Goal: Task Accomplishment & Management: Use online tool/utility

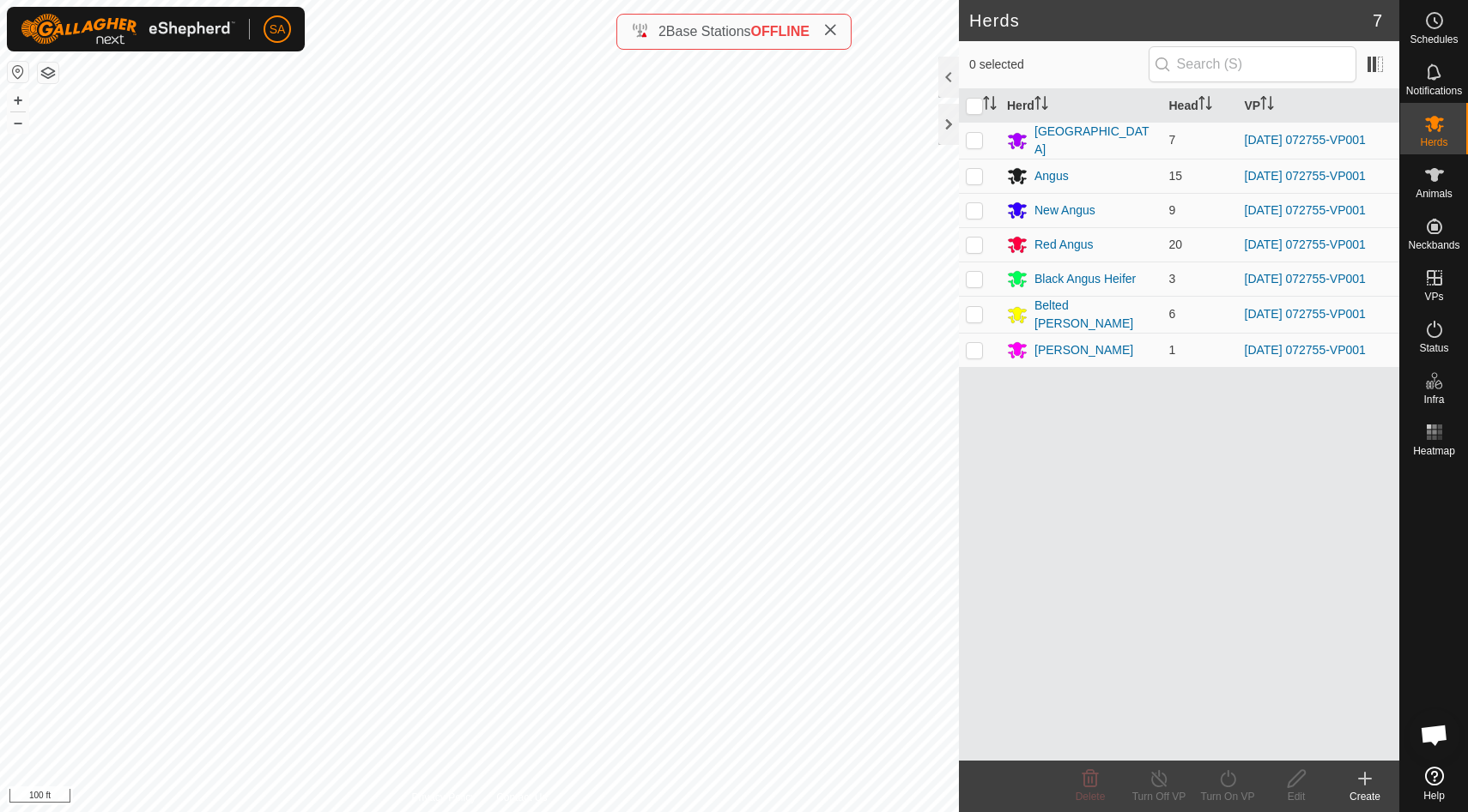
click at [42, 67] on button "button" at bounding box center [48, 73] width 21 height 21
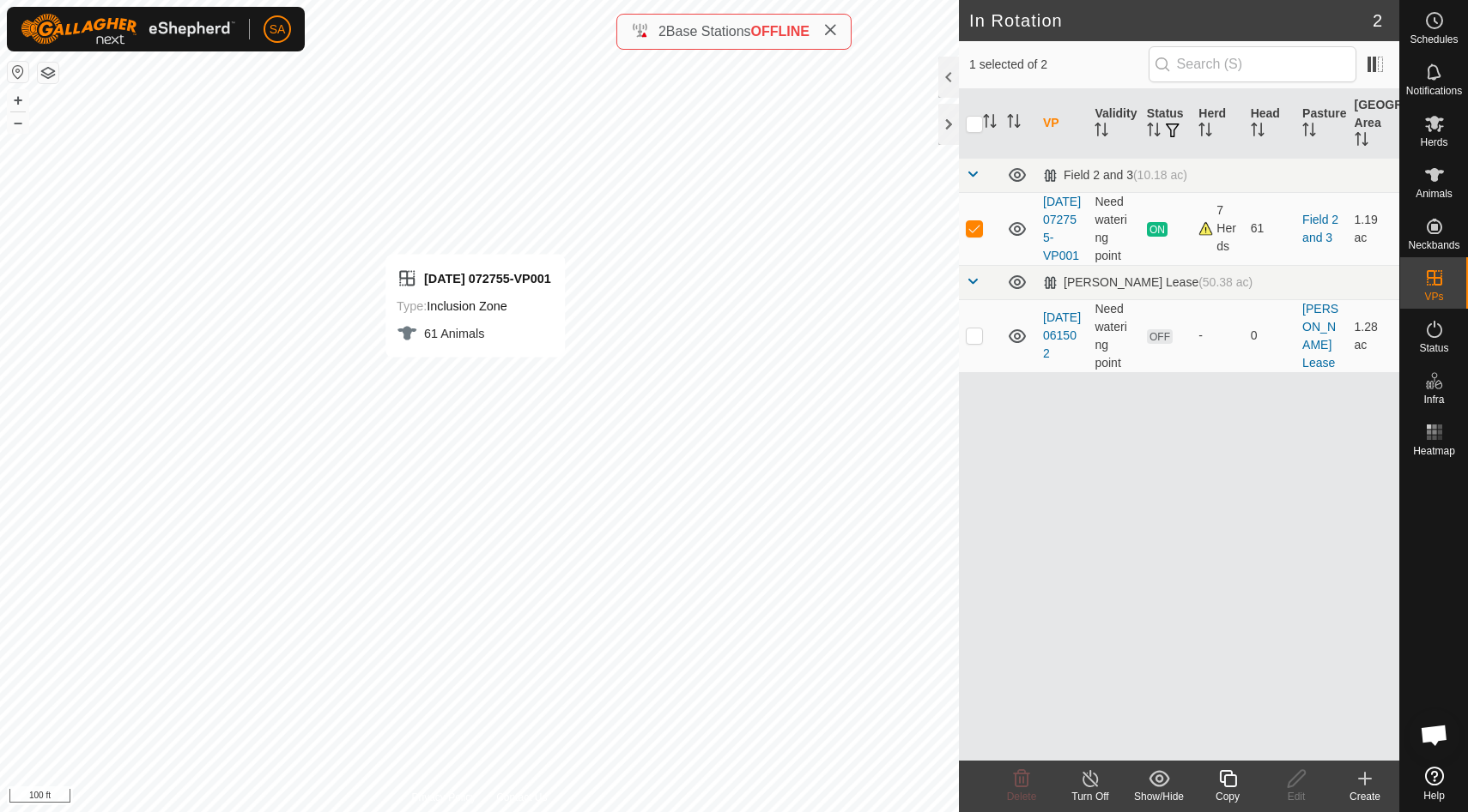
checkbox input "false"
click at [955, 114] on div at bounding box center [948, 124] width 21 height 41
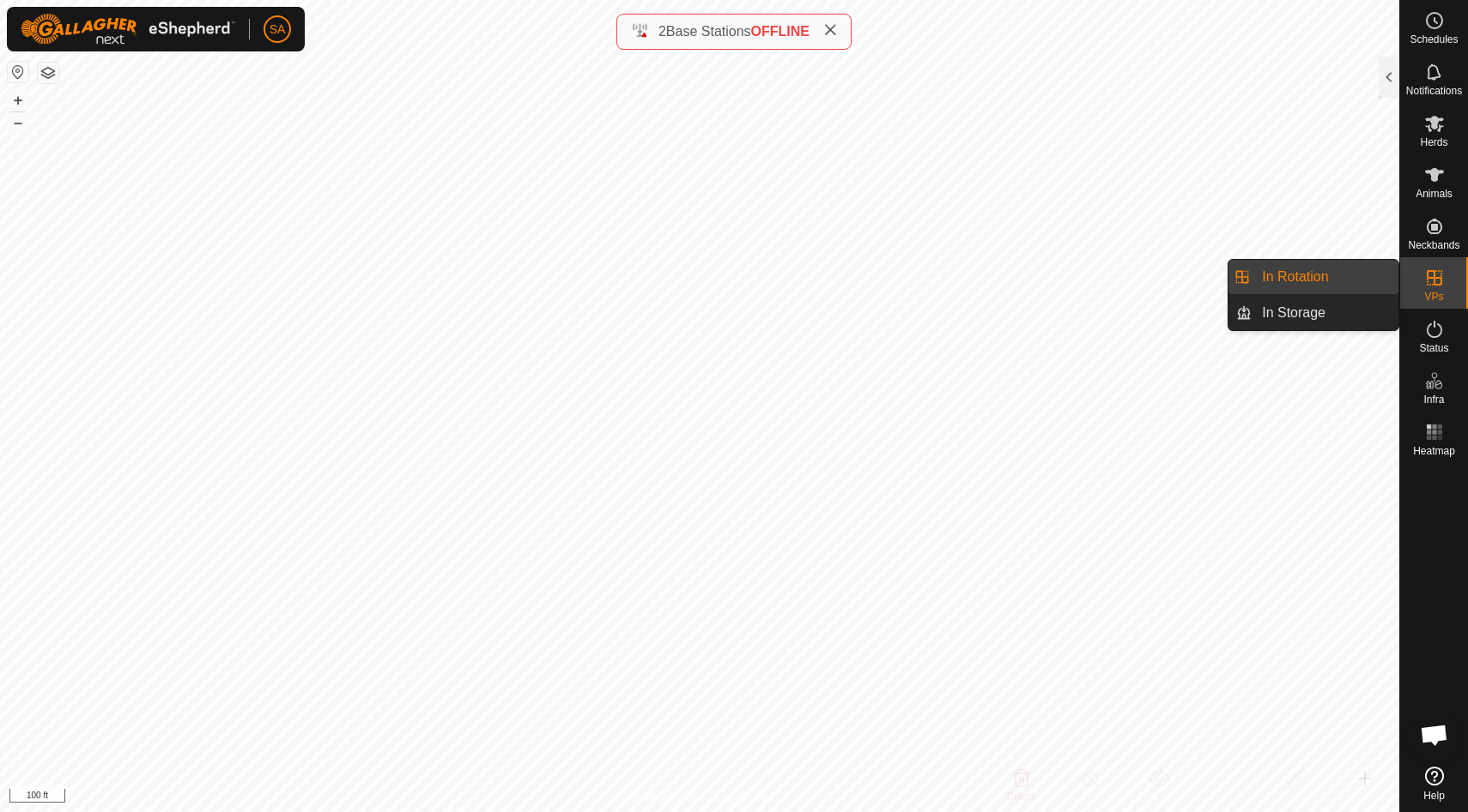
click at [1307, 274] on link "In Rotation" at bounding box center [1324, 276] width 146 height 34
click at [1387, 74] on div at bounding box center [1389, 77] width 21 height 41
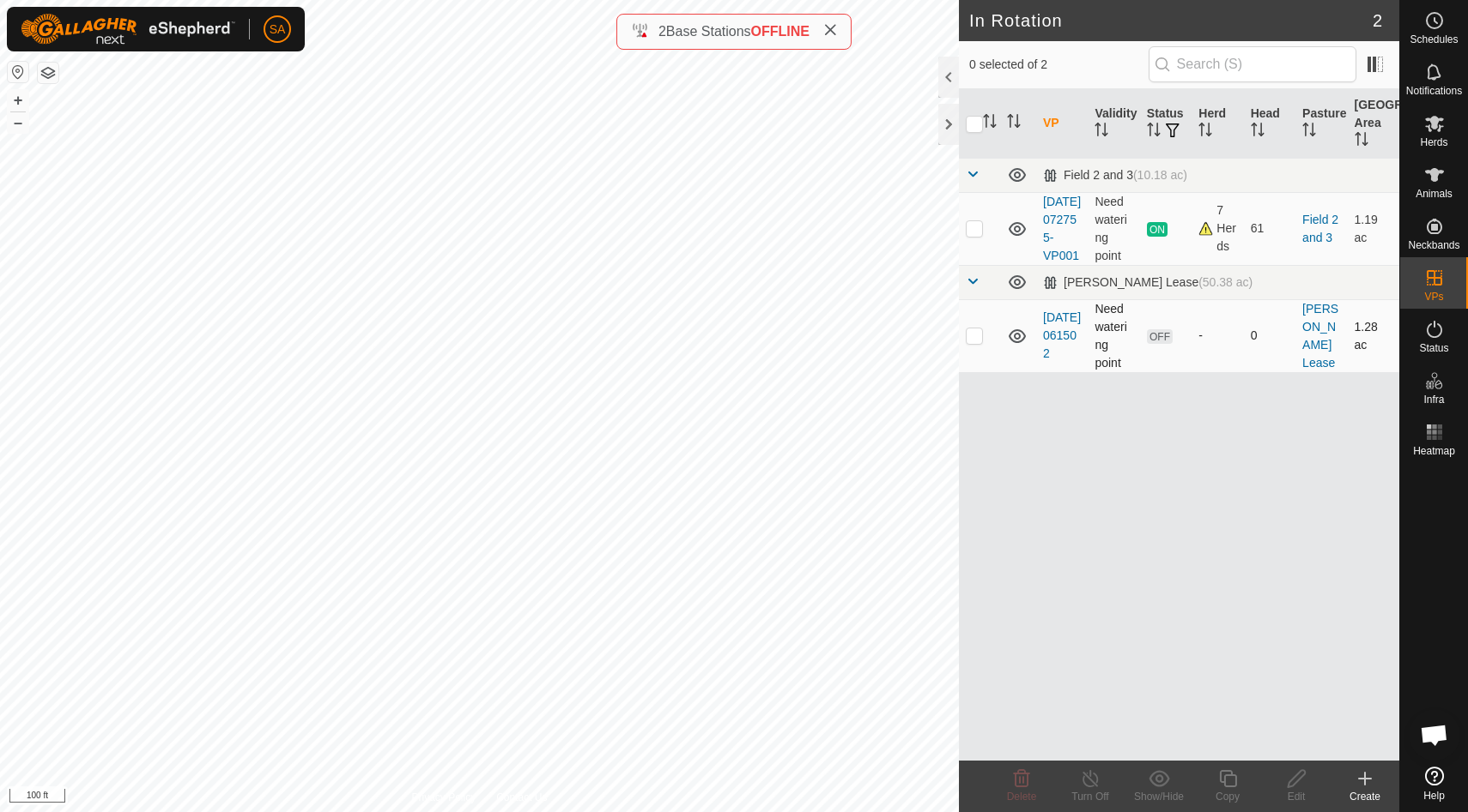
click at [973, 342] on p-checkbox at bounding box center [975, 335] width 17 height 14
checkbox input "true"
click at [1233, 786] on icon at bounding box center [1227, 779] width 17 height 17
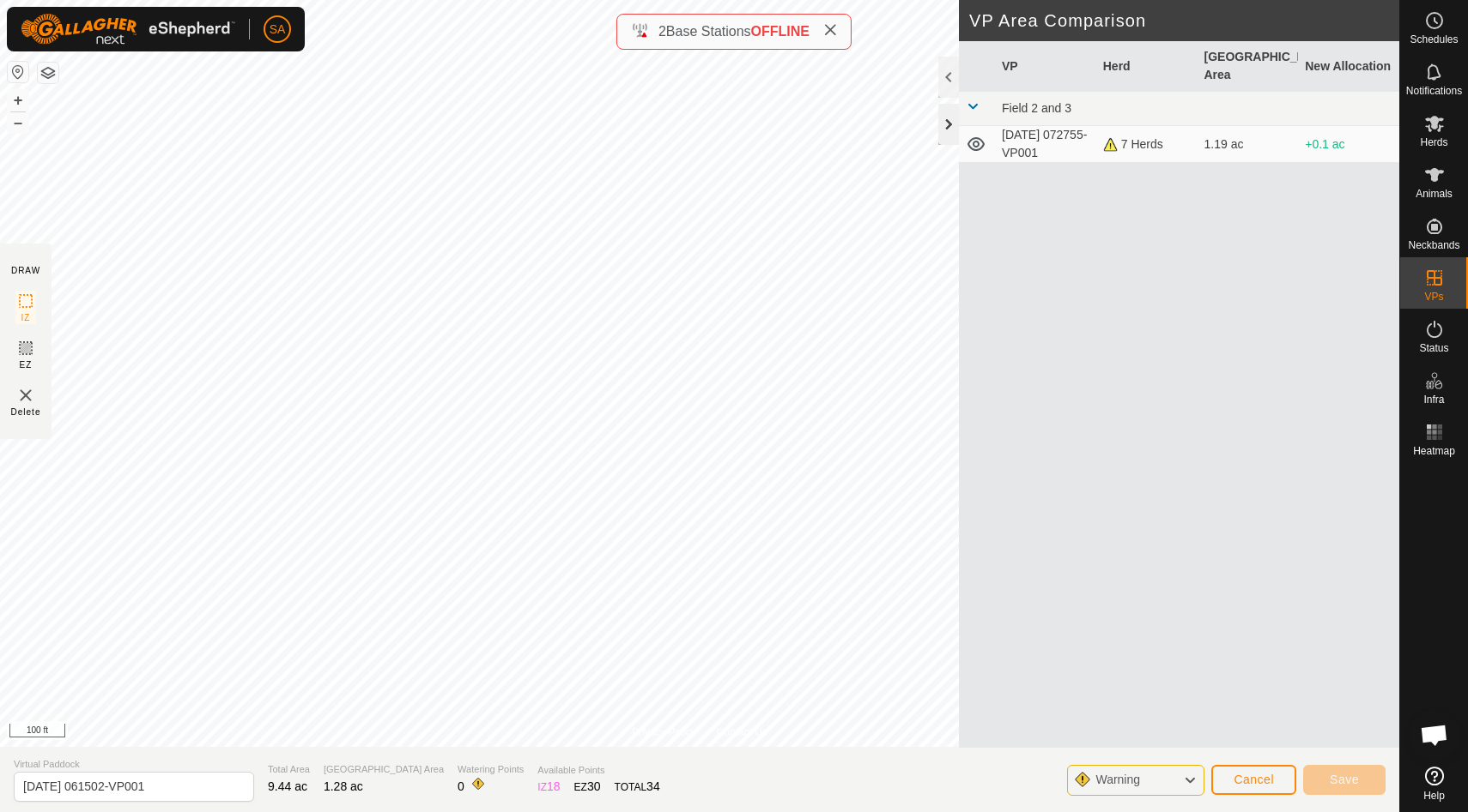
click at [948, 127] on div at bounding box center [948, 124] width 21 height 41
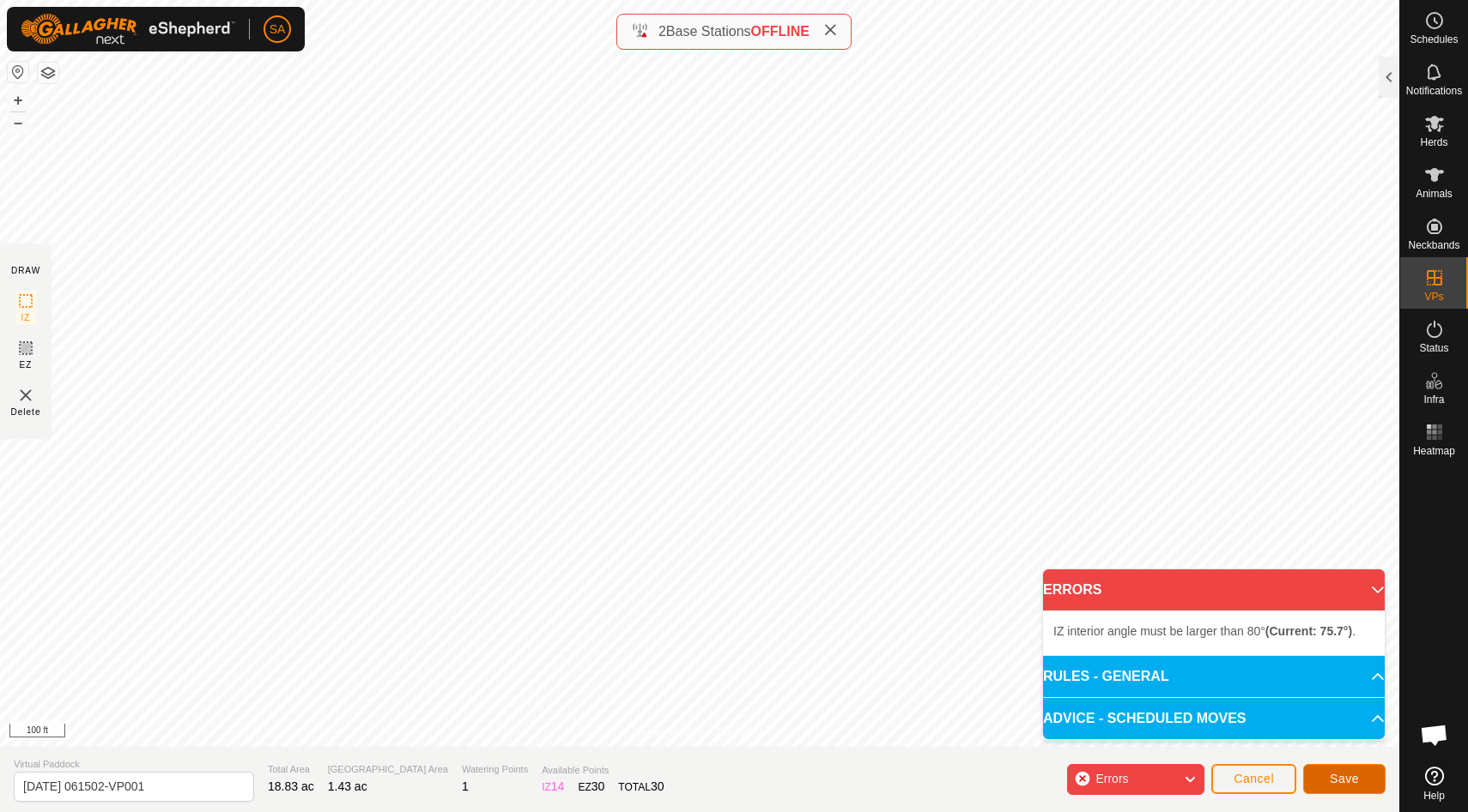
click at [1342, 775] on span "Save" at bounding box center [1343, 779] width 29 height 14
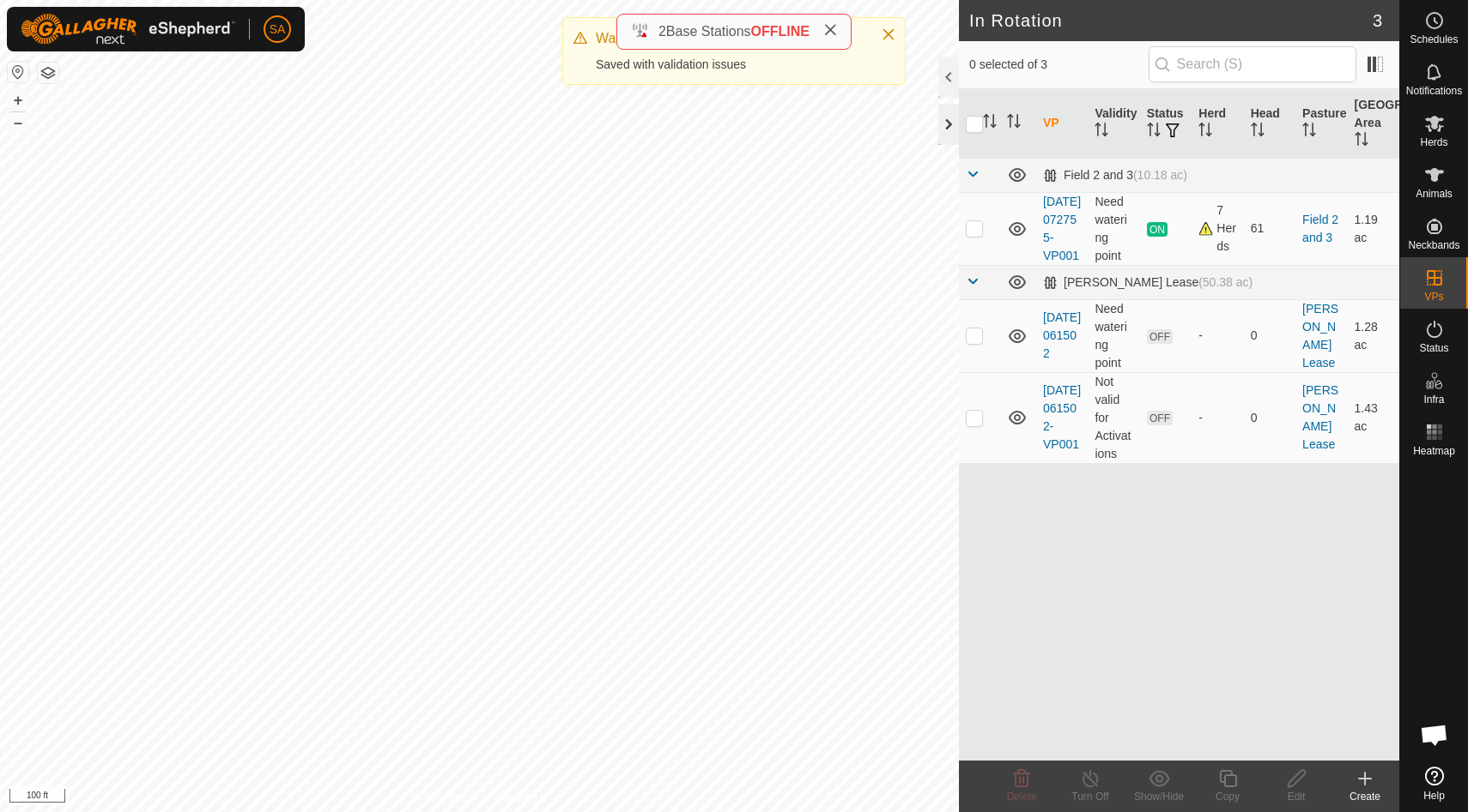
click at [946, 118] on div at bounding box center [948, 124] width 21 height 41
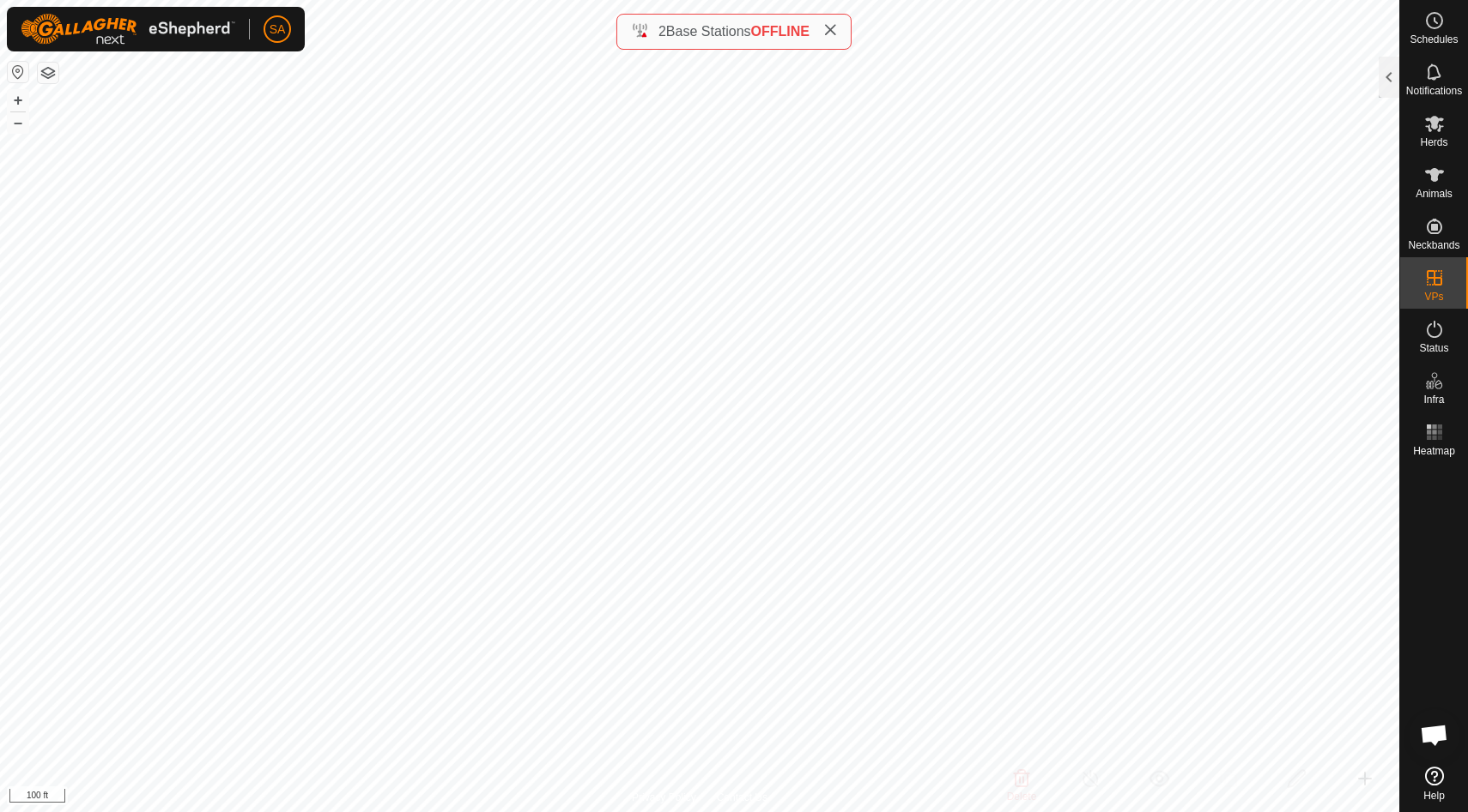
checkbox input "true"
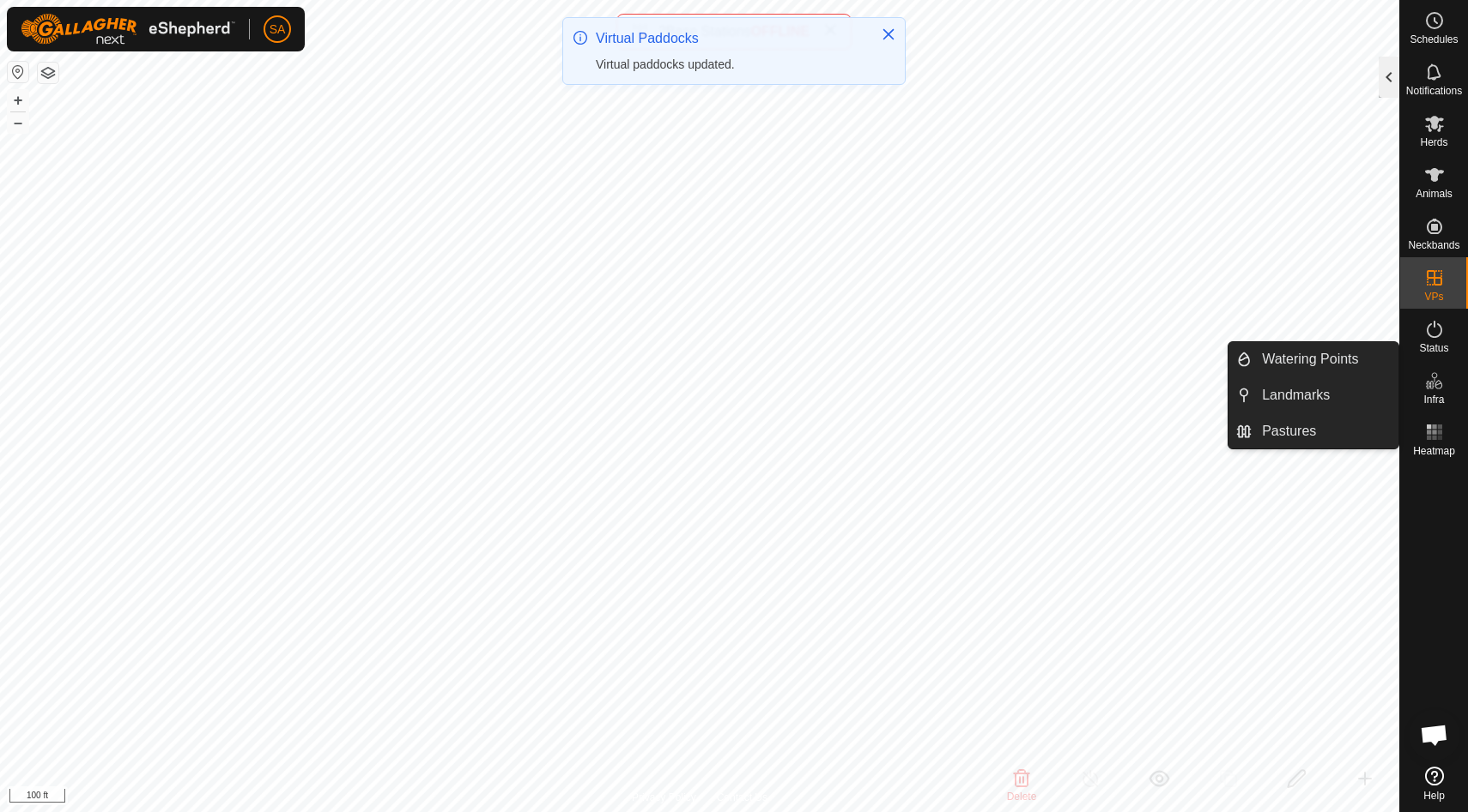
click at [1386, 81] on div at bounding box center [1389, 77] width 21 height 41
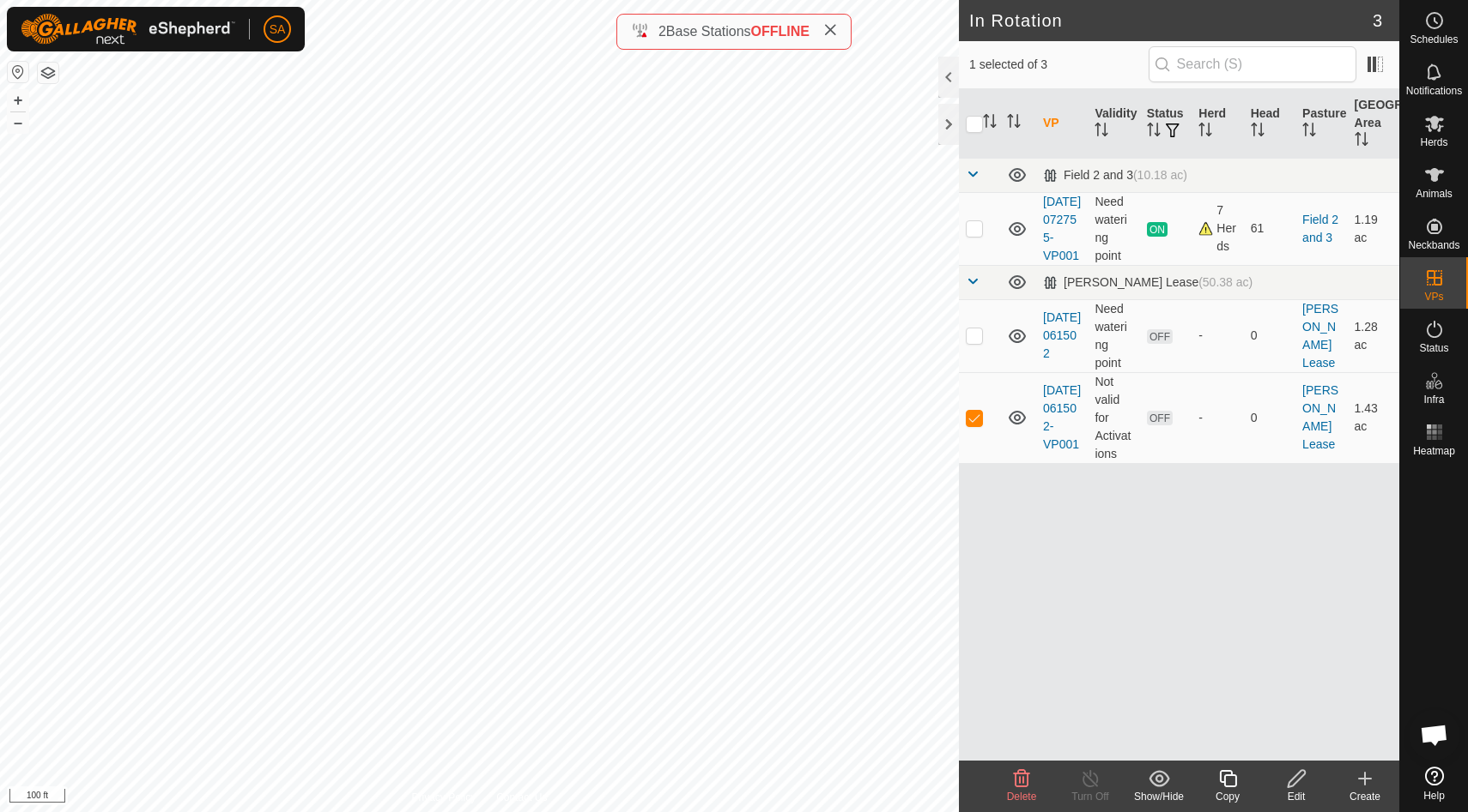
click at [1227, 780] on icon at bounding box center [1227, 779] width 22 height 21
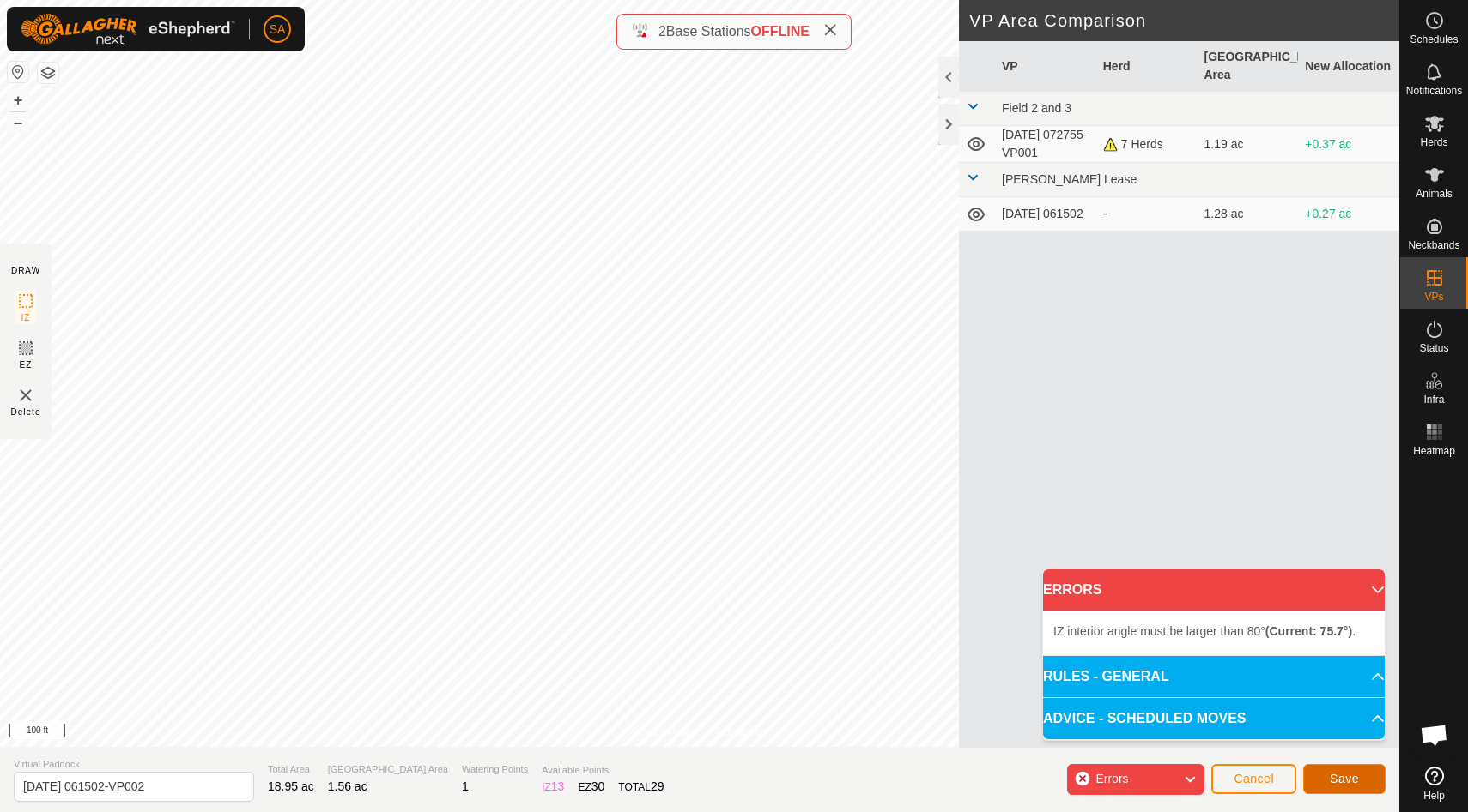
click at [1356, 779] on span "Save" at bounding box center [1343, 779] width 29 height 14
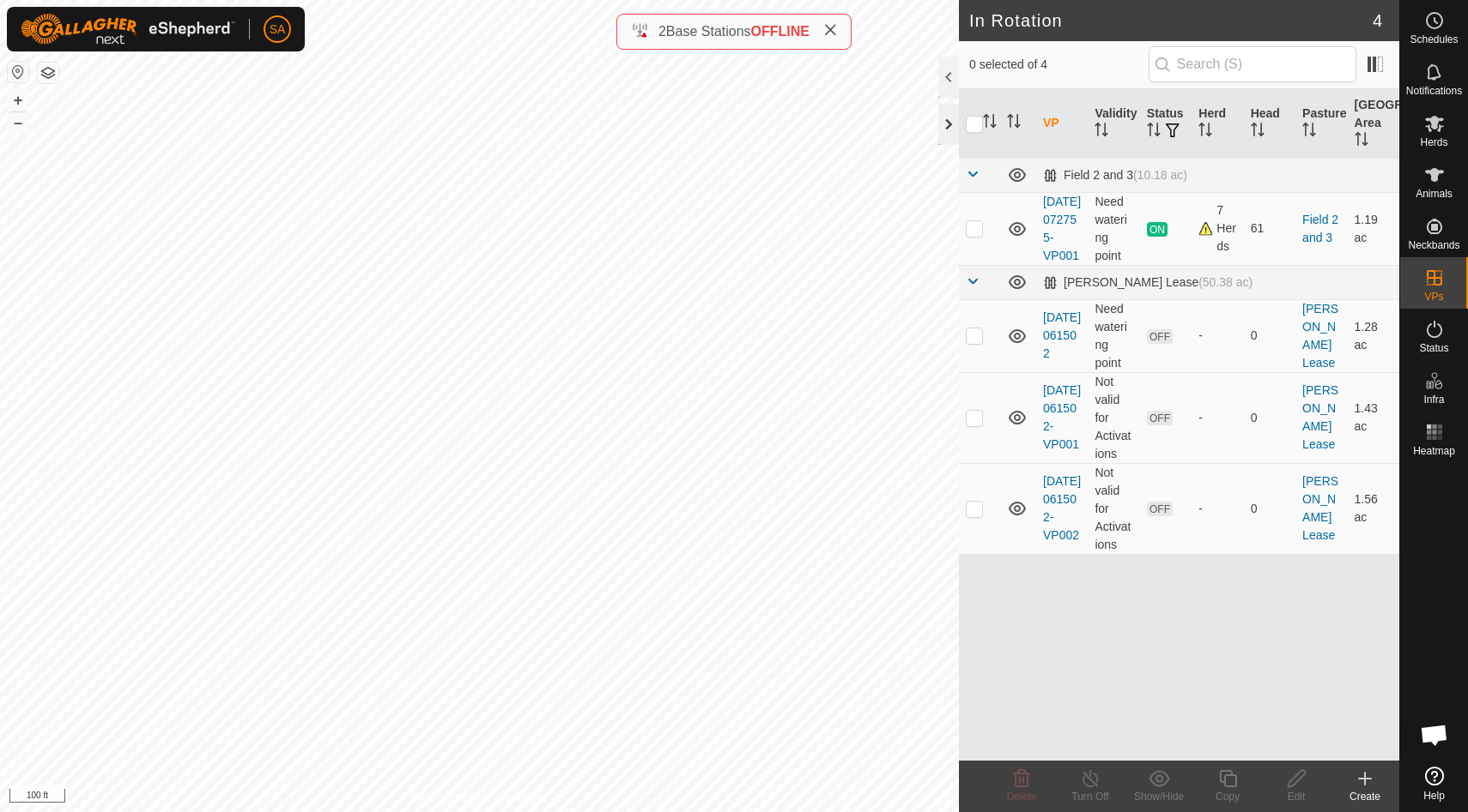
click at [945, 123] on div at bounding box center [948, 124] width 21 height 41
